Goal: Book appointment/travel/reservation

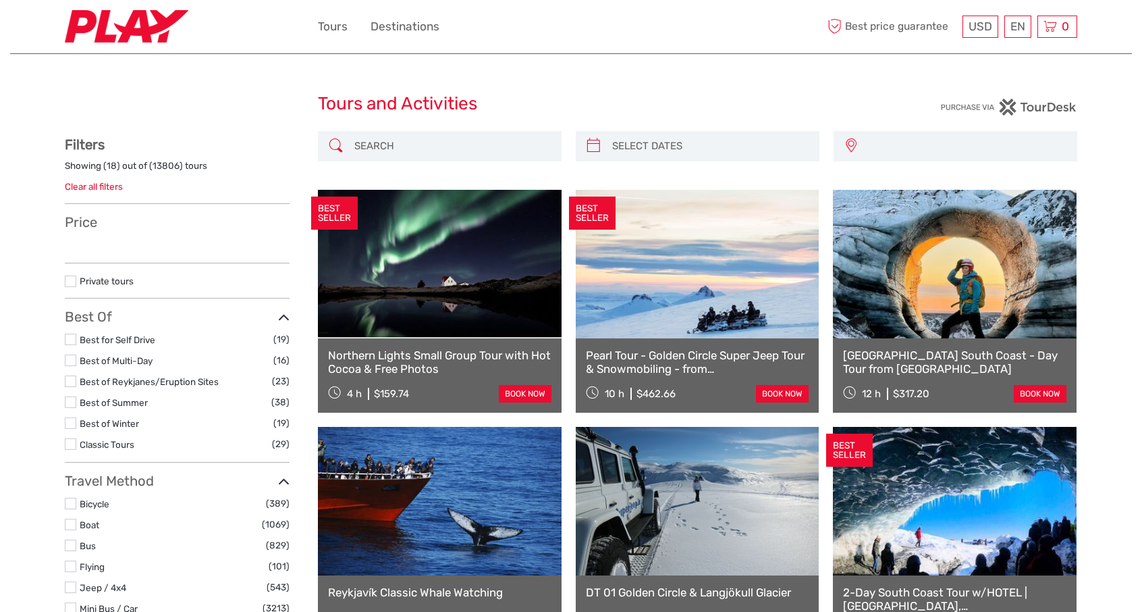
select select
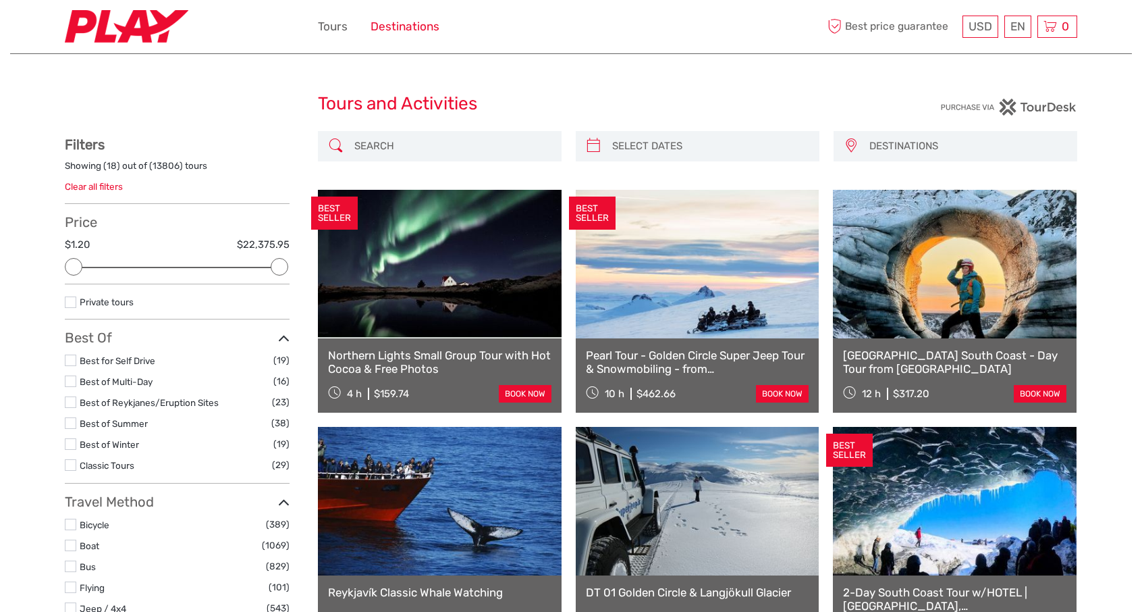
click at [410, 26] on link "Destinations" at bounding box center [405, 27] width 69 height 20
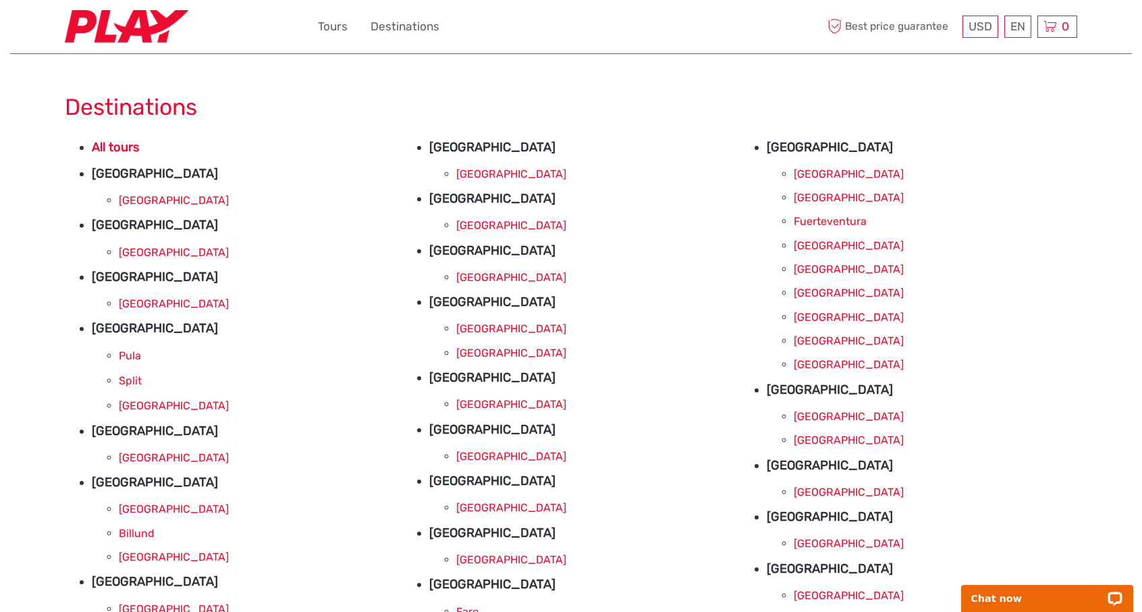
click at [816, 340] on link "[GEOGRAPHIC_DATA]" at bounding box center [849, 340] width 110 height 13
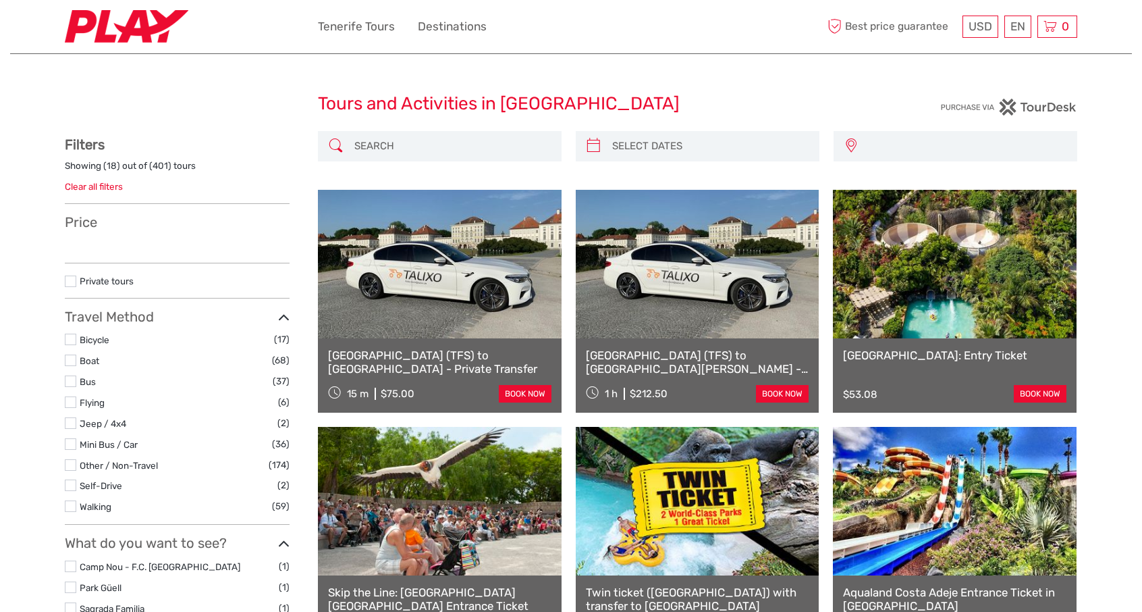
select select
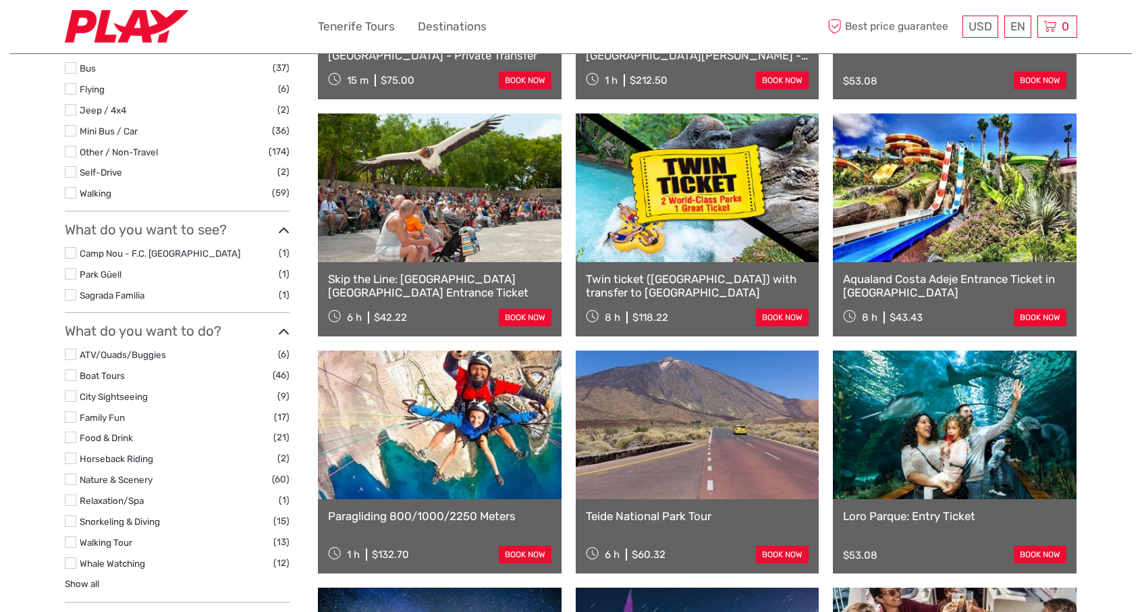
select select
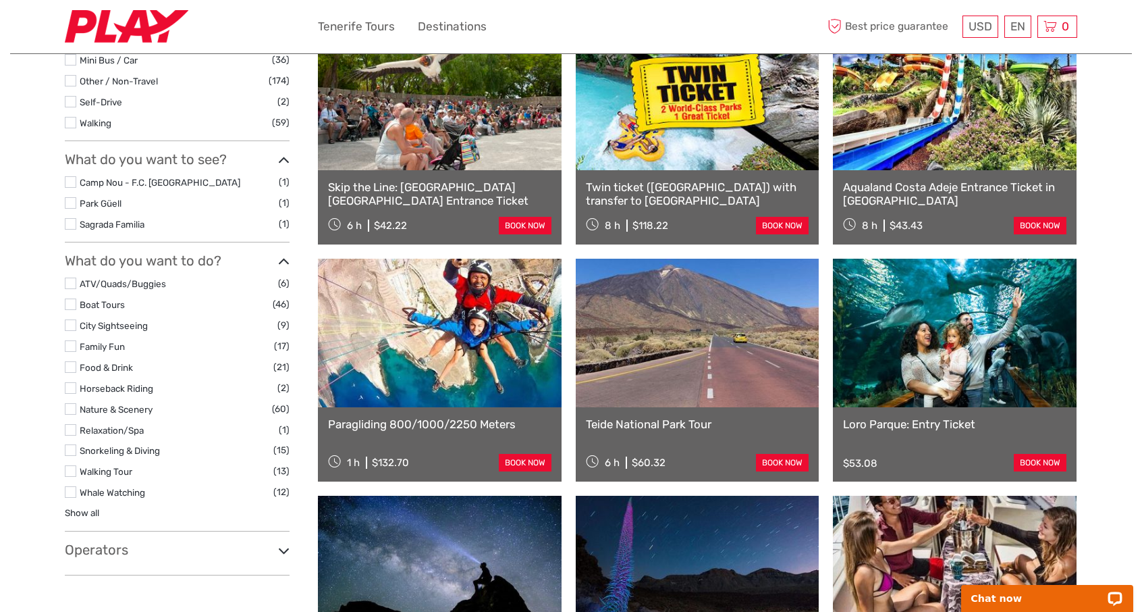
click at [126, 172] on div "What do you want to see? Camp Nou - F.C. Barcelona Stadium (1) Park Güell (1) S…" at bounding box center [177, 196] width 225 height 91
click at [121, 183] on link "Camp Nou - F.C. [GEOGRAPHIC_DATA]" at bounding box center [160, 182] width 161 height 11
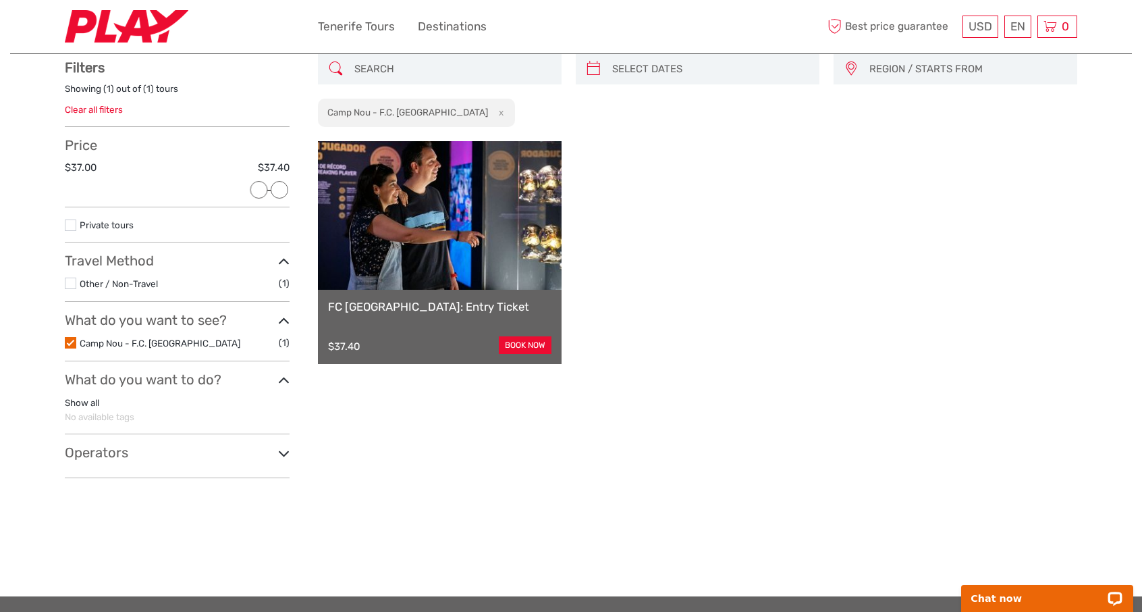
scroll to position [76, 0]
click at [452, 227] on link at bounding box center [440, 216] width 244 height 149
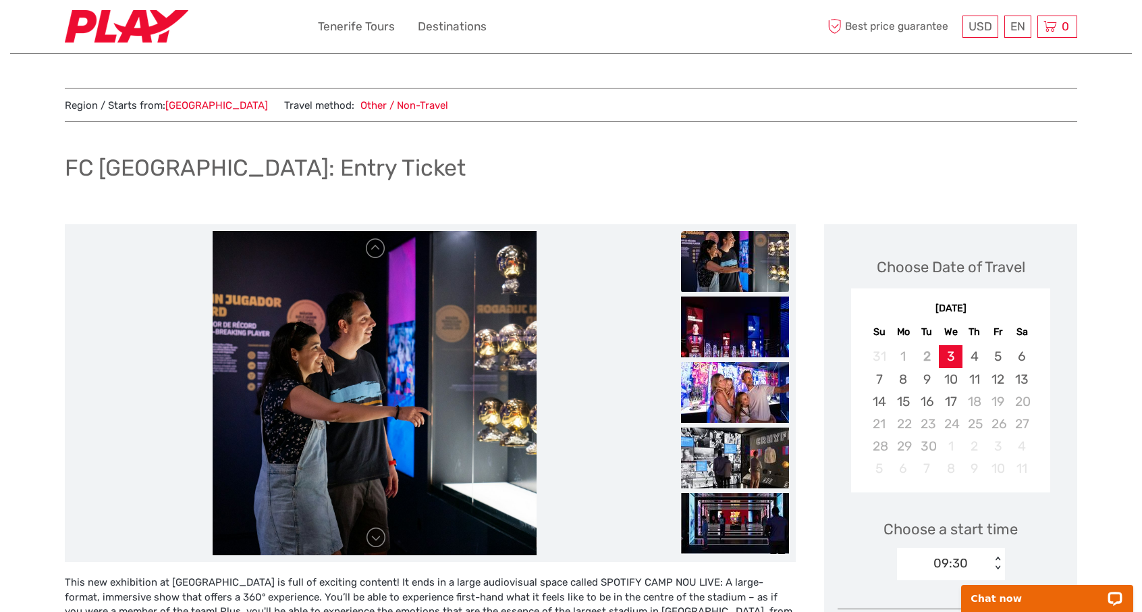
drag, startPoint x: 834, startPoint y: 159, endPoint x: 791, endPoint y: 169, distance: 43.6
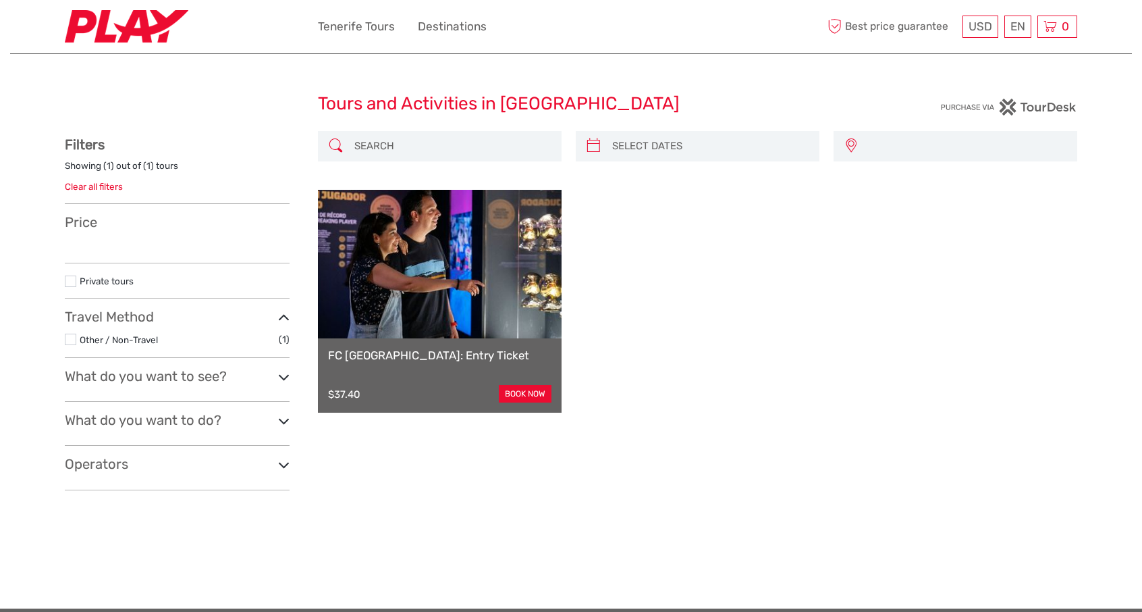
select select
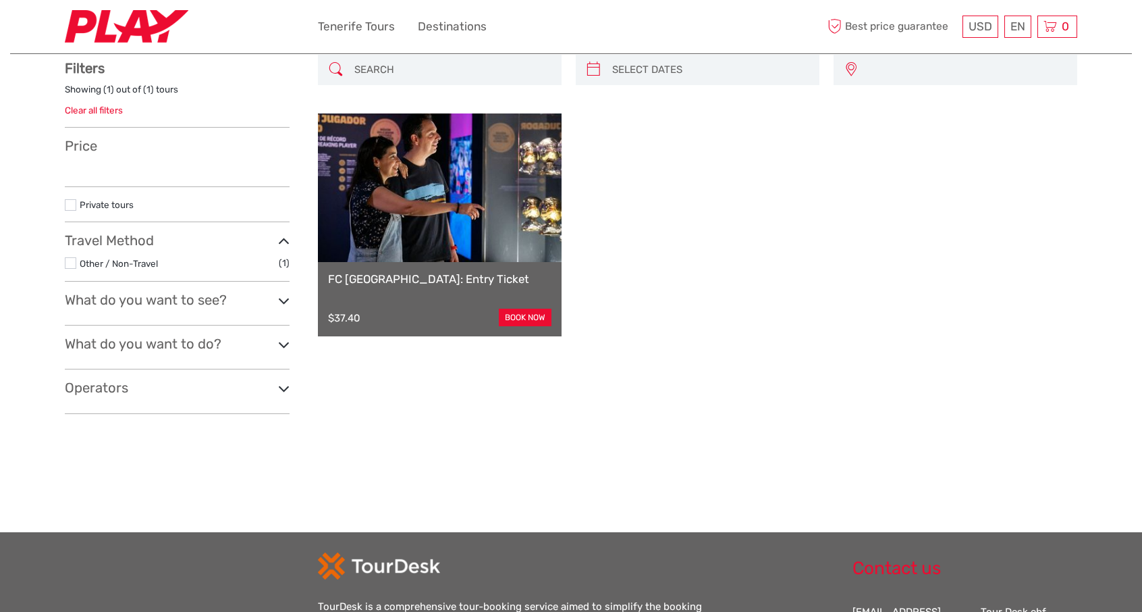
select select
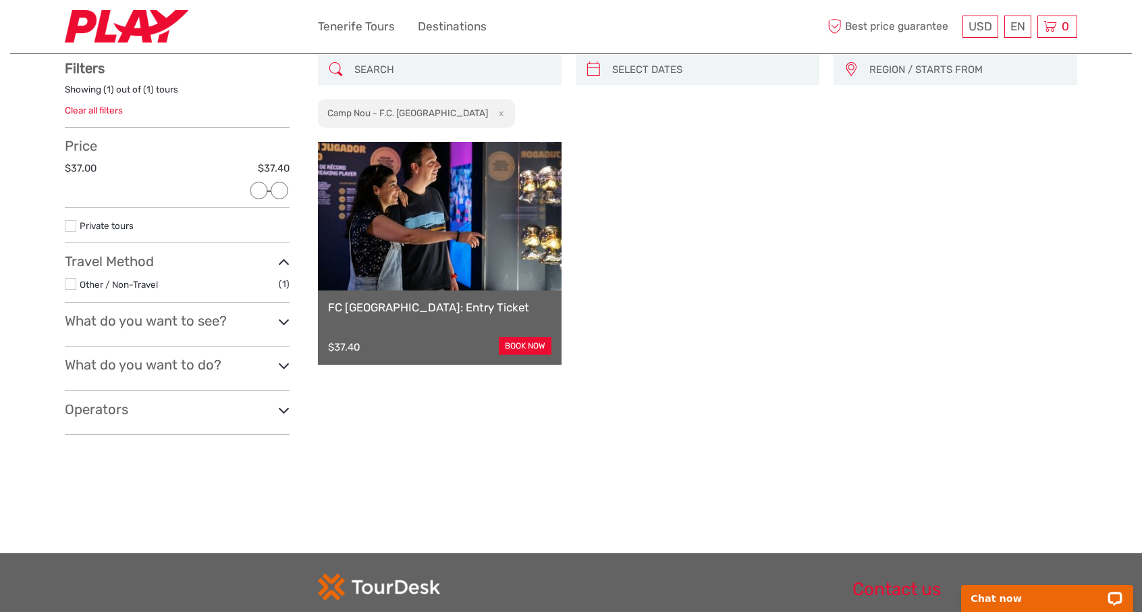
scroll to position [0, 0]
click at [839, 261] on div "FC Barcelona Museum: Entry Ticket $37.40 book now" at bounding box center [698, 253] width 760 height 223
click at [440, 230] on link at bounding box center [440, 216] width 244 height 149
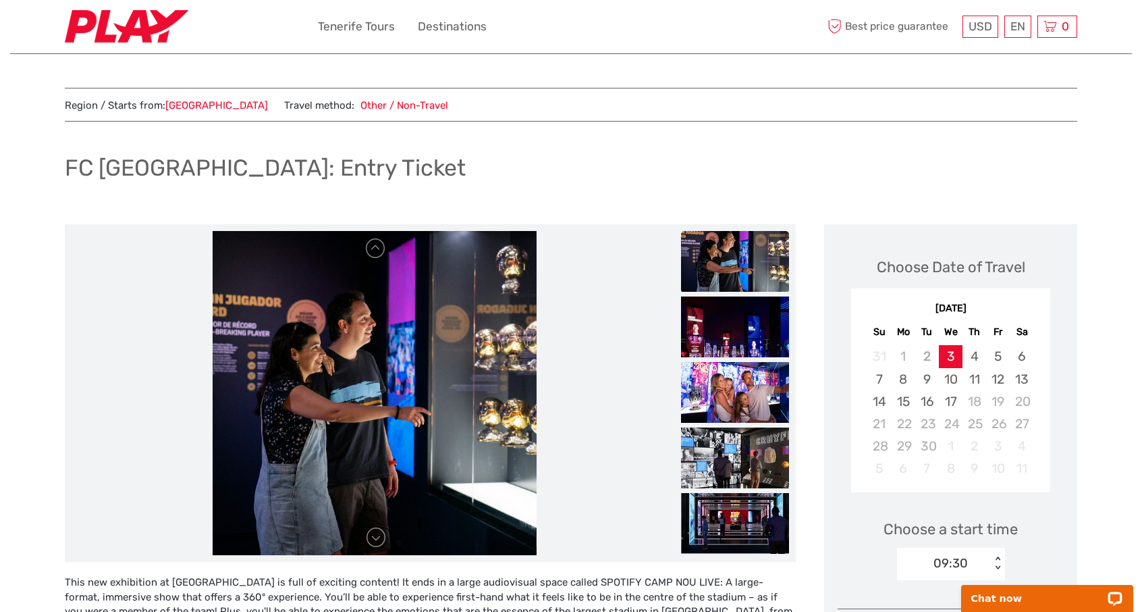
click at [781, 157] on div "FC [GEOGRAPHIC_DATA]: Entry Ticket" at bounding box center [571, 173] width 1013 height 49
